Goal: Find specific page/section: Find specific page/section

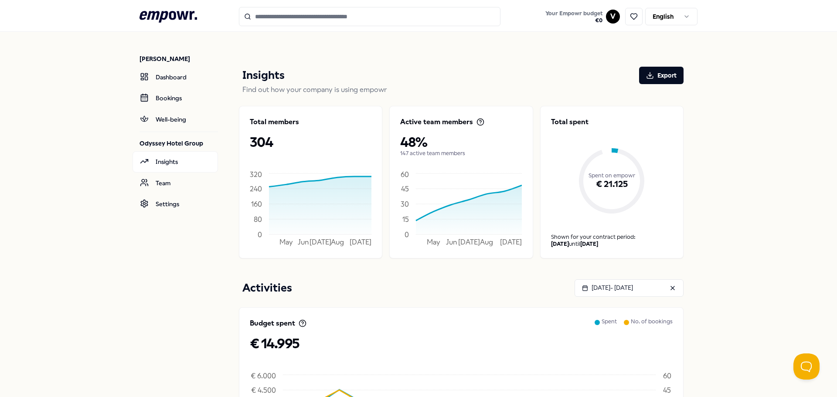
click at [173, 18] on icon ".empowr-logo_svg__cls-1{fill:#03032f}" at bounding box center [168, 17] width 58 height 16
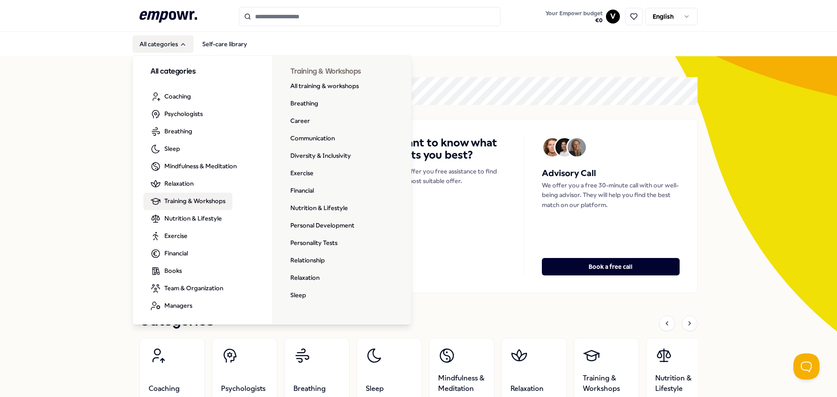
click at [204, 202] on span "Training & Workshops" at bounding box center [194, 201] width 61 height 10
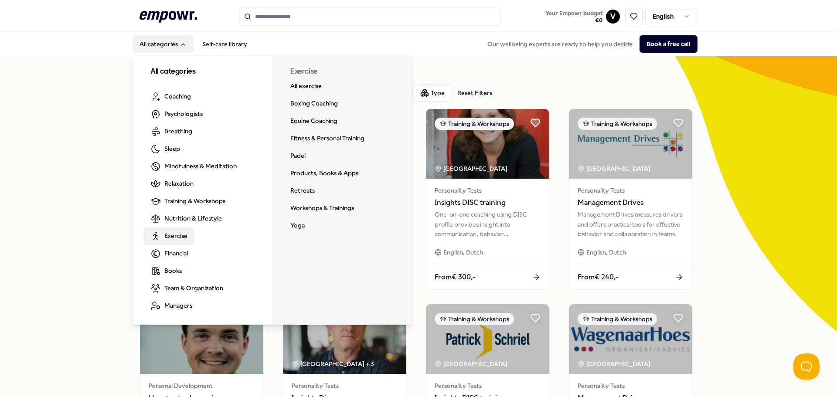
click at [187, 232] on link "Exercise" at bounding box center [168, 236] width 51 height 17
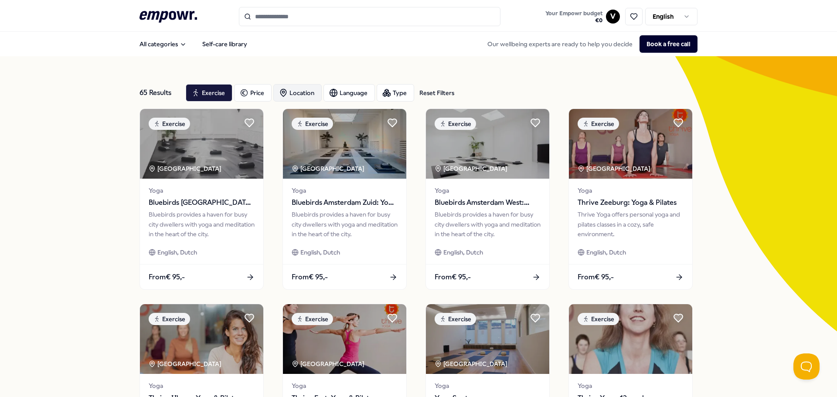
click at [292, 92] on div "Location" at bounding box center [297, 92] width 48 height 17
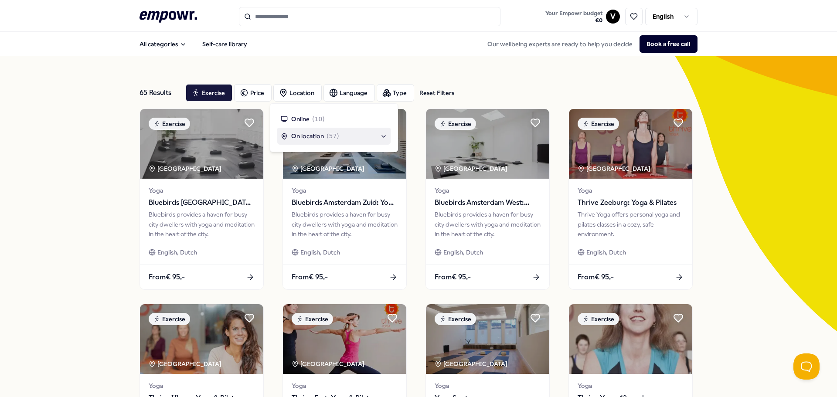
click at [316, 136] on span "On location" at bounding box center [307, 136] width 33 height 10
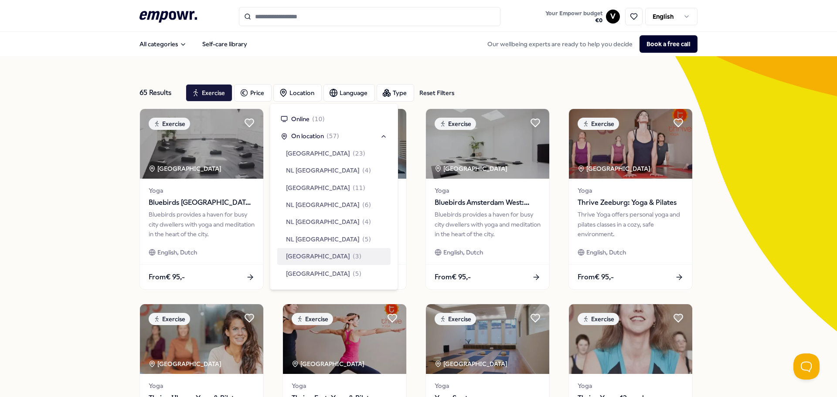
click at [321, 256] on span "Rotterdam Region" at bounding box center [318, 256] width 64 height 10
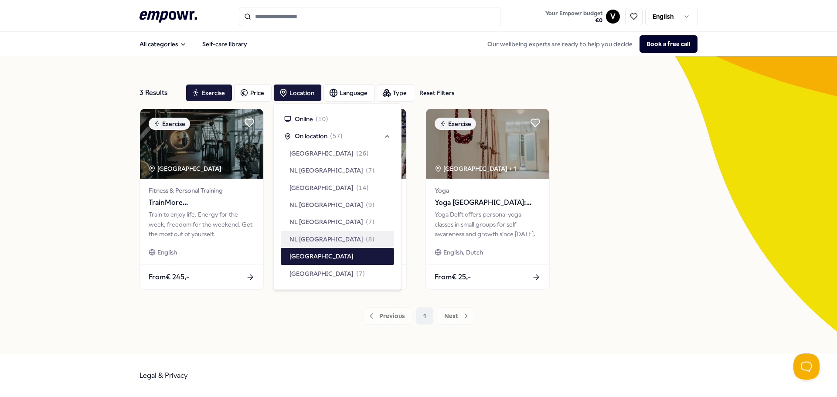
click at [82, 190] on div "3 Results Reset Filters Exercise Price Location Language Type Reset Filters Exe…" at bounding box center [418, 205] width 837 height 298
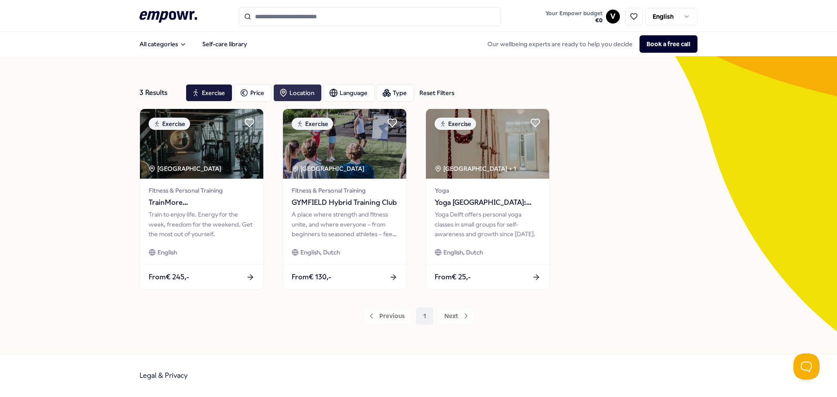
click at [286, 95] on icon "button" at bounding box center [283, 92] width 9 height 9
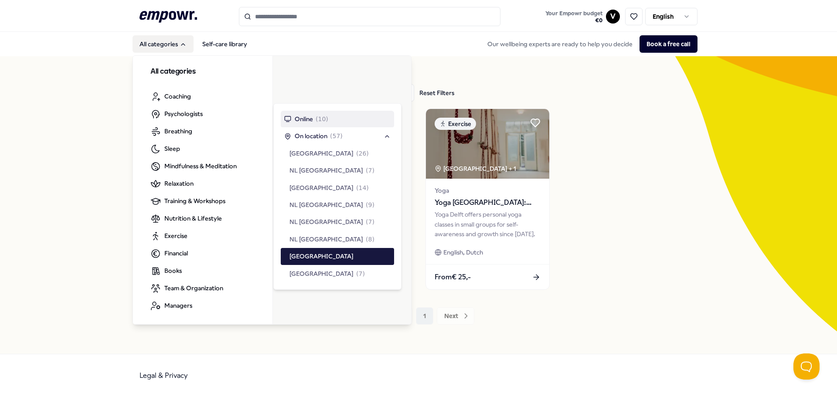
click at [175, 44] on button "All categories" at bounding box center [162, 43] width 61 height 17
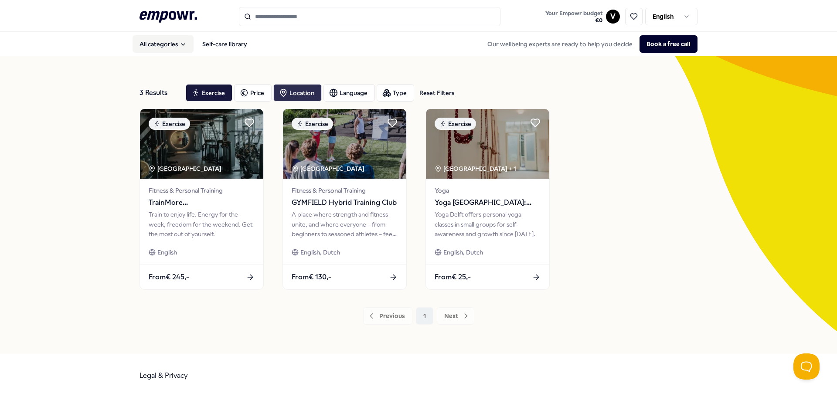
click at [175, 44] on button "All categories" at bounding box center [162, 43] width 61 height 17
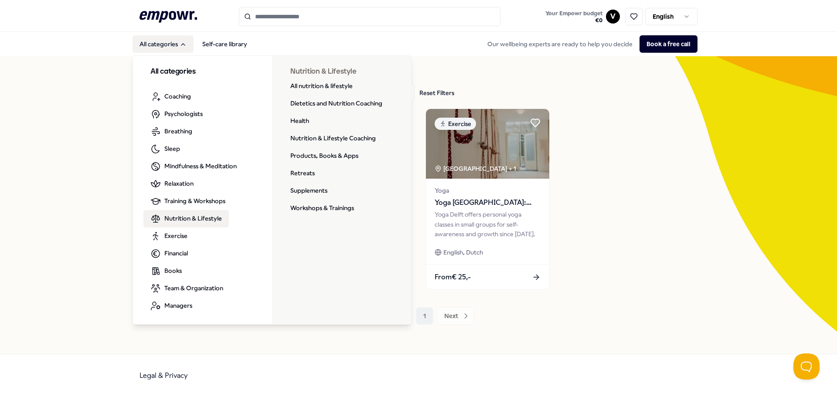
click at [195, 220] on span "Nutrition & Lifestyle" at bounding box center [193, 219] width 58 height 10
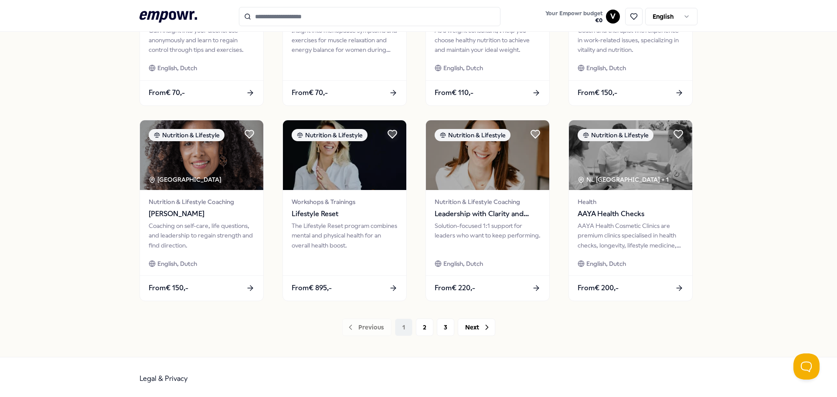
scroll to position [383, 0]
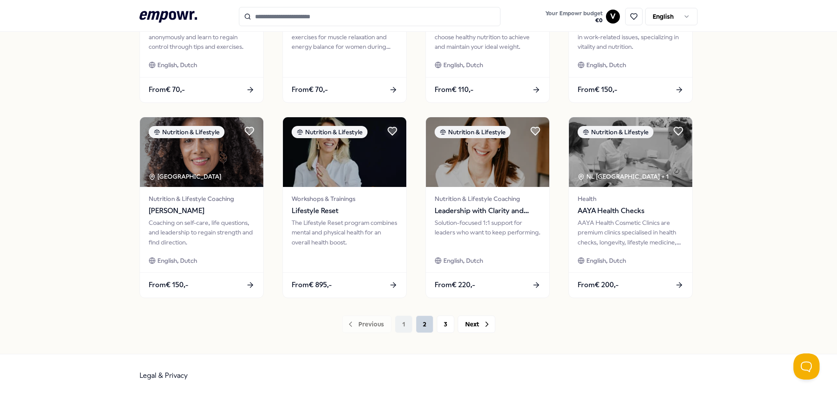
click at [424, 324] on button "2" at bounding box center [424, 324] width 17 height 17
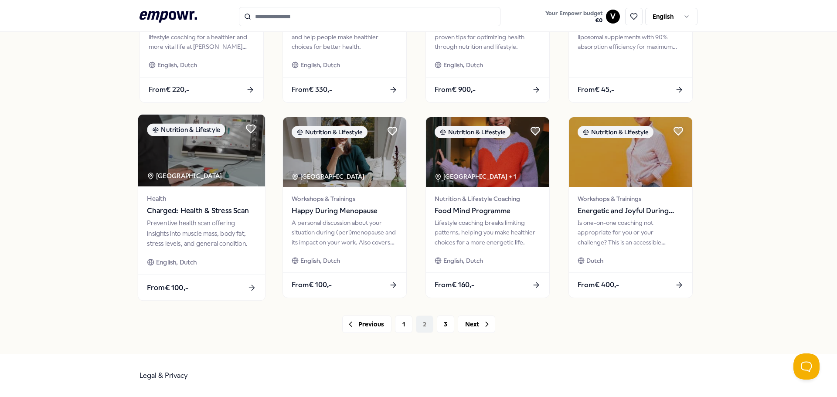
click at [202, 220] on div "Preventive health scan offering insights into muscle mass, body fat, stress lev…" at bounding box center [201, 233] width 109 height 30
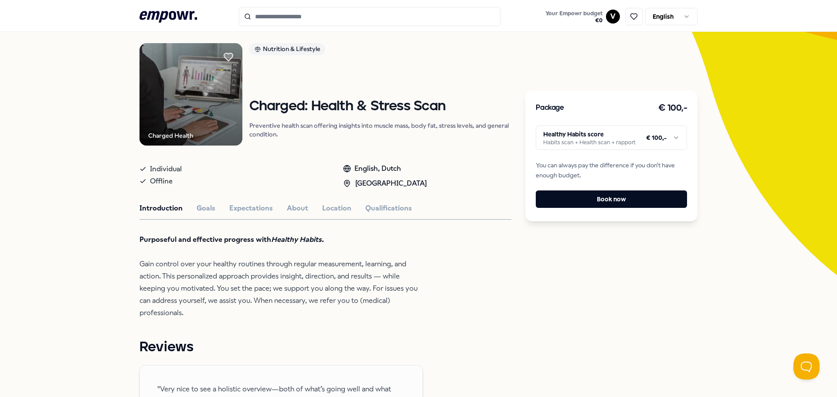
click at [673, 142] on html ".empowr-logo_svg__cls-1{fill:#03032f} Your Empowr budget € 0 V English All cate…" at bounding box center [418, 198] width 837 height 397
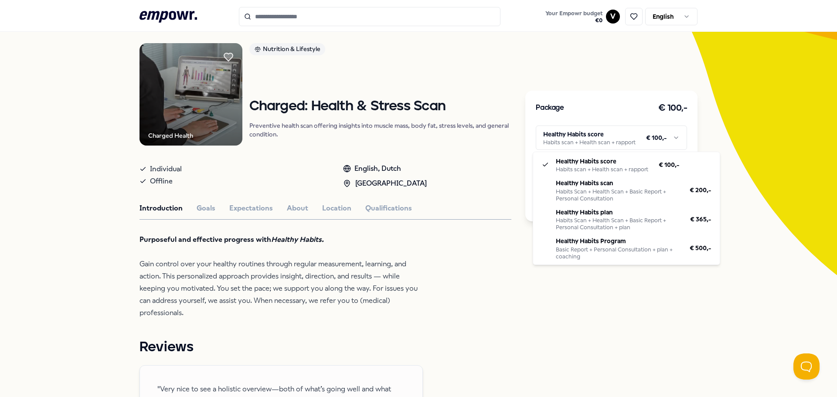
click at [411, 222] on html ".empowr-logo_svg__cls-1{fill:#03032f} Your Empowr budget € 0 V English All cate…" at bounding box center [418, 198] width 837 height 397
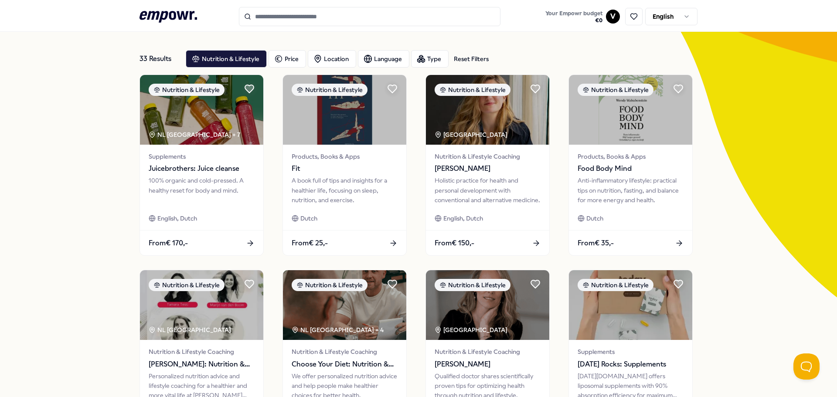
scroll to position [13, 0]
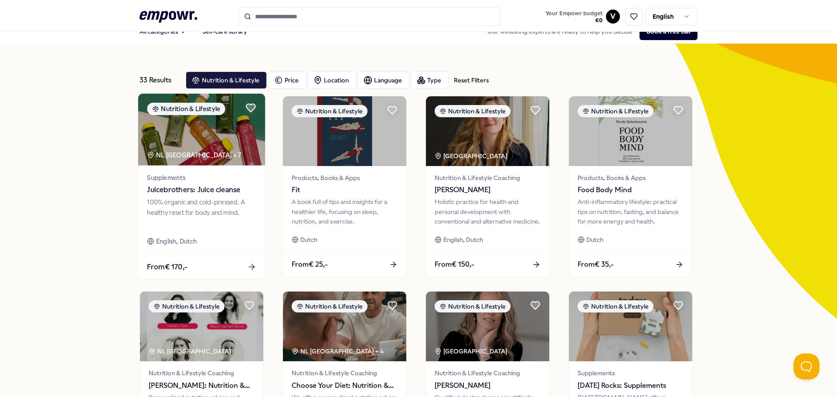
click at [187, 195] on span "Juicebrothers: Juice cleanse" at bounding box center [201, 189] width 109 height 11
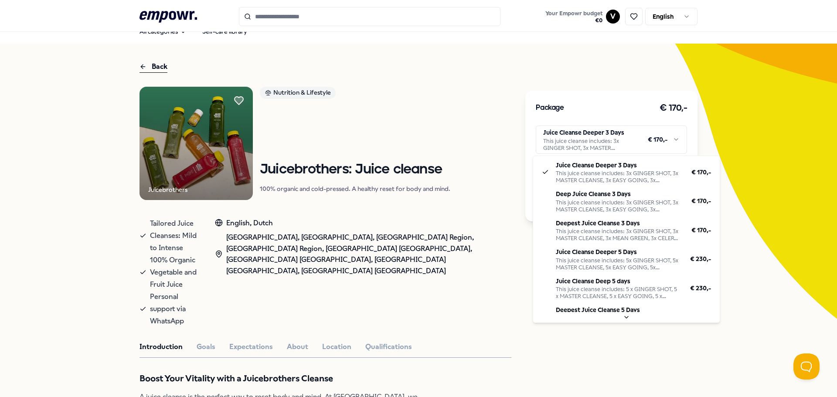
click at [580, 134] on html ".empowr-logo_svg__cls-1{fill:#03032f} Your Empowr budget € 0 V English All cate…" at bounding box center [418, 198] width 837 height 397
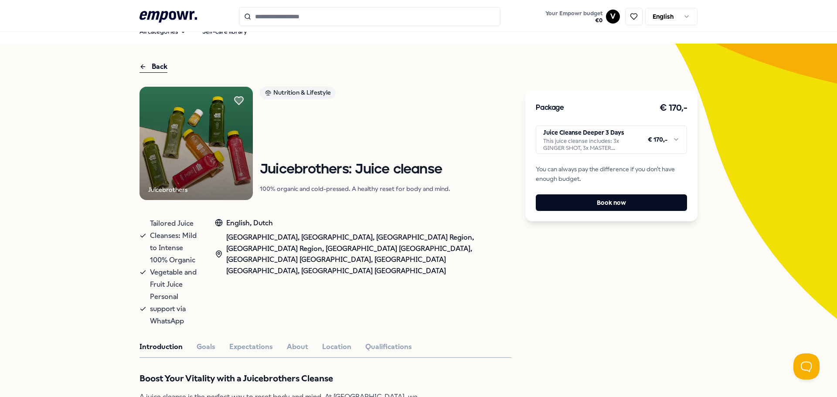
click at [408, 126] on html ".empowr-logo_svg__cls-1{fill:#03032f} Your Empowr budget € 0 V English All cate…" at bounding box center [418, 198] width 837 height 397
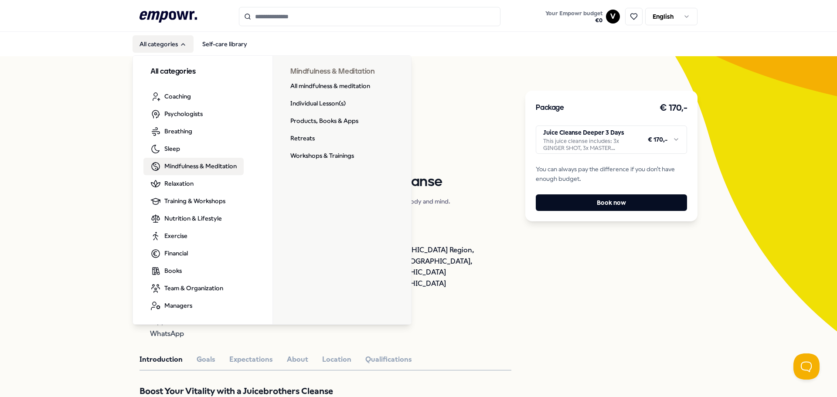
click at [183, 166] on span "Mindfulness & Meditation" at bounding box center [200, 166] width 72 height 10
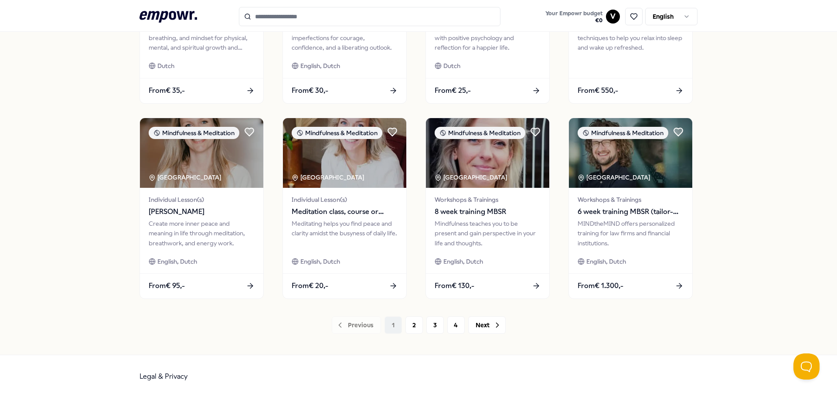
scroll to position [383, 0]
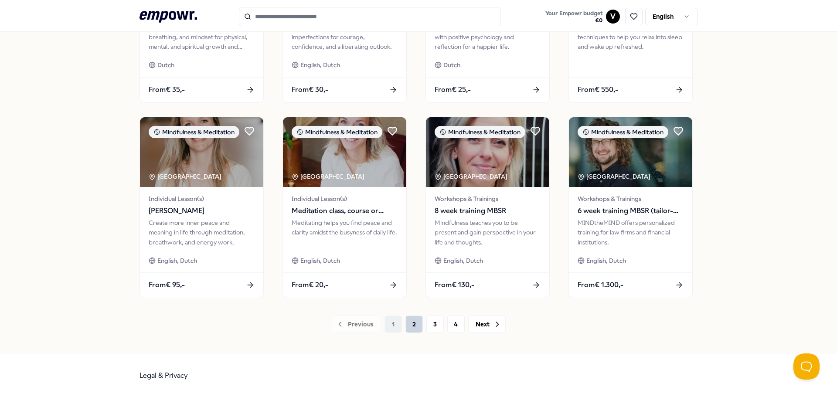
click at [412, 326] on button "2" at bounding box center [413, 324] width 17 height 17
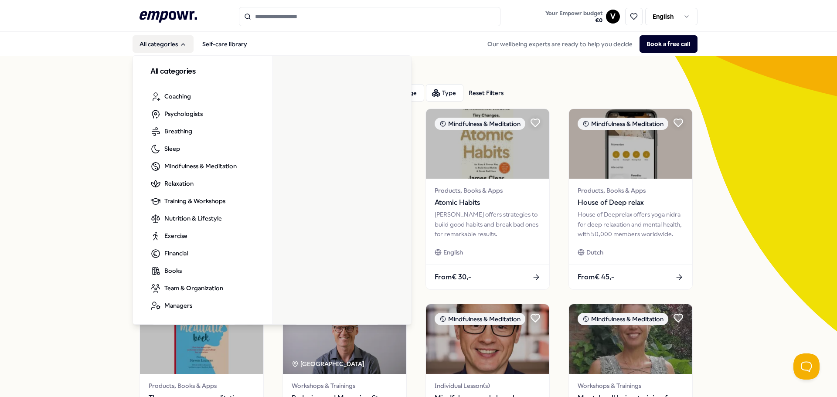
click at [168, 44] on button "All categories" at bounding box center [162, 43] width 61 height 17
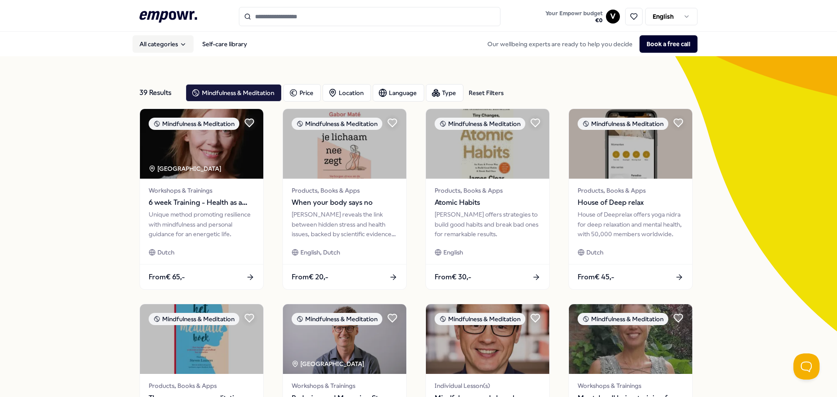
click at [168, 44] on button "All categories" at bounding box center [162, 43] width 61 height 17
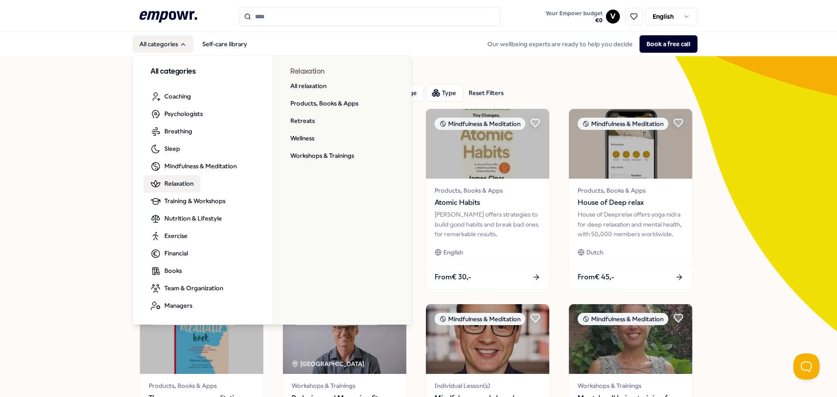
click at [178, 183] on span "Relaxation" at bounding box center [178, 184] width 29 height 10
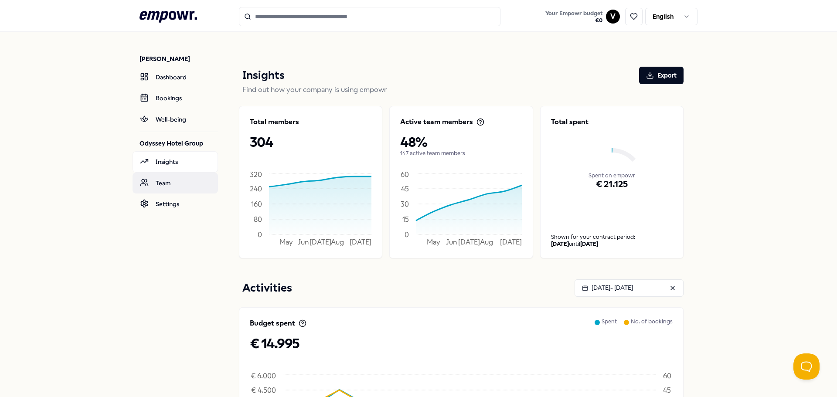
click at [158, 182] on link "Team" at bounding box center [174, 183] width 85 height 21
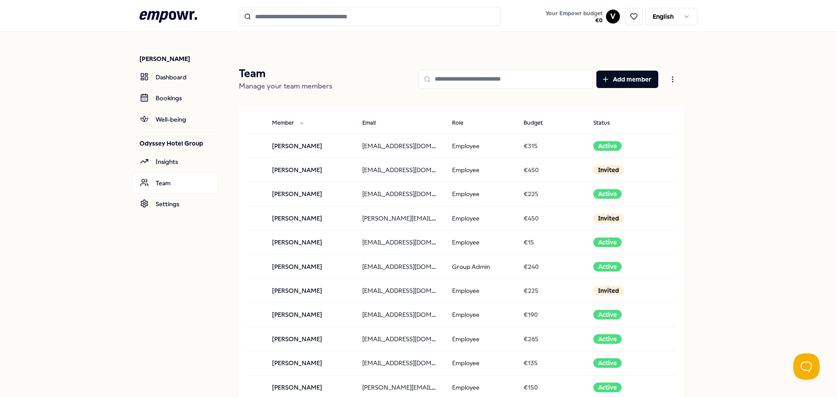
click at [538, 78] on input at bounding box center [505, 79] width 174 height 19
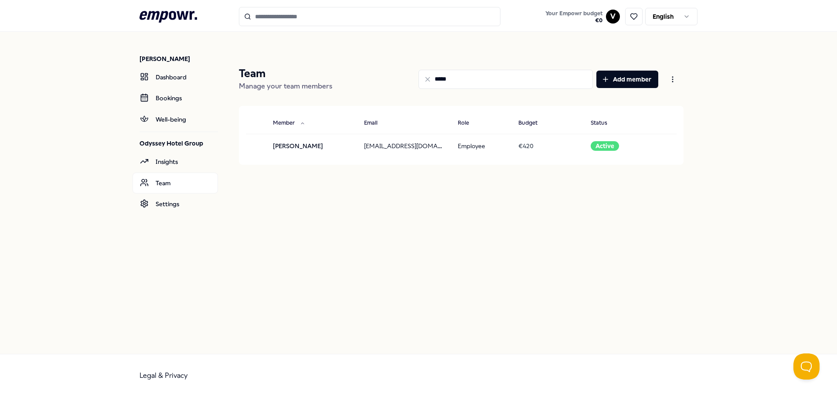
drag, startPoint x: 521, startPoint y: 67, endPoint x: 422, endPoint y: 67, distance: 99.4
click at [422, 67] on div "***** Add member" at bounding box center [511, 79] width 344 height 25
click at [516, 88] on input "****" at bounding box center [505, 79] width 174 height 19
type input "**********"
